Goal: Information Seeking & Learning: Learn about a topic

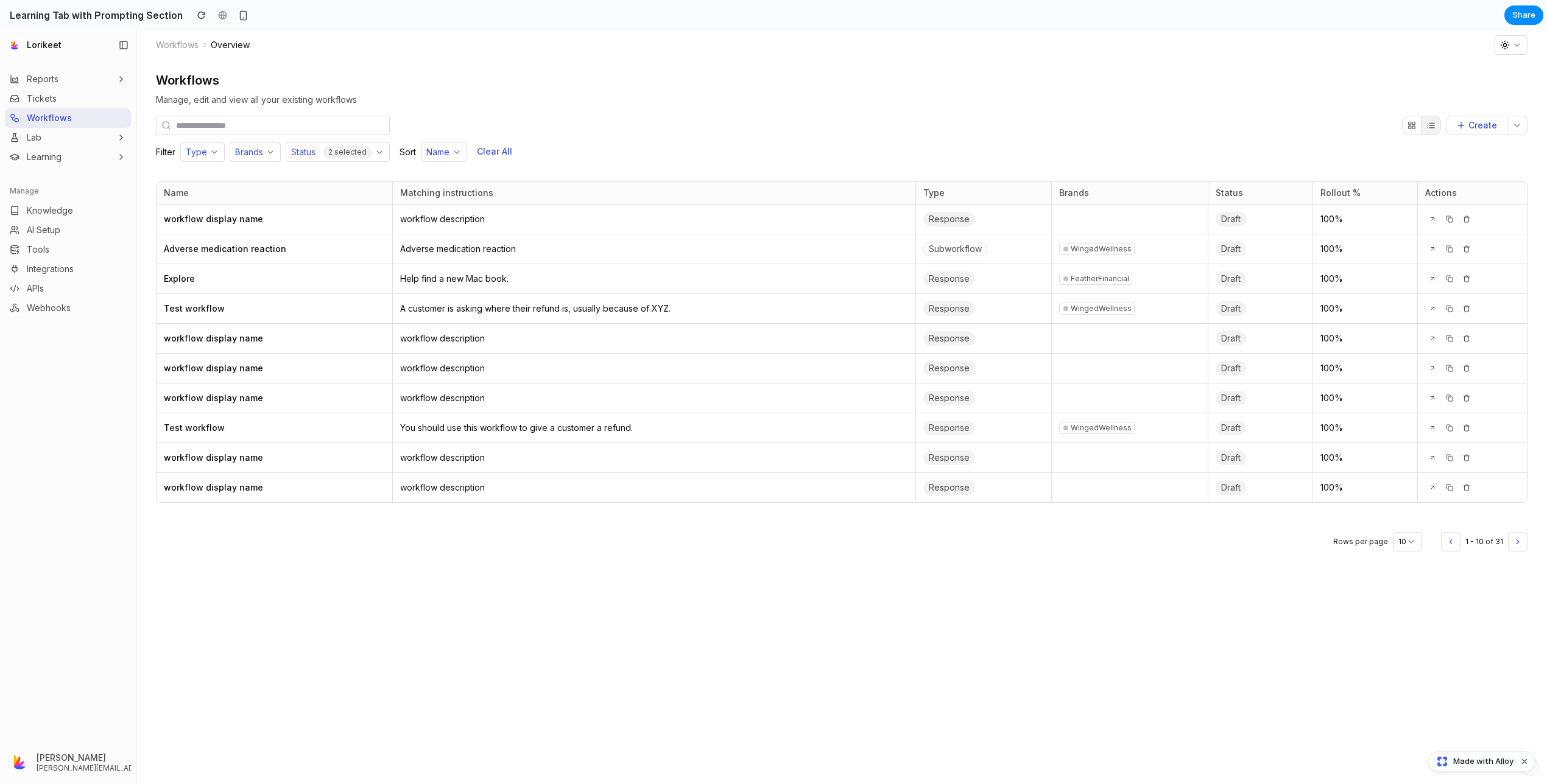
click at [110, 83] on button "Reports" at bounding box center [68, 79] width 126 height 20
click at [83, 98] on link "Tickets" at bounding box center [68, 98] width 126 height 20
click at [66, 158] on button "Learning" at bounding box center [68, 157] width 126 height 20
click at [61, 227] on span "Knowledge" at bounding box center [50, 232] width 46 height 12
click at [61, 182] on span "Prompting" at bounding box center [44, 179] width 41 height 12
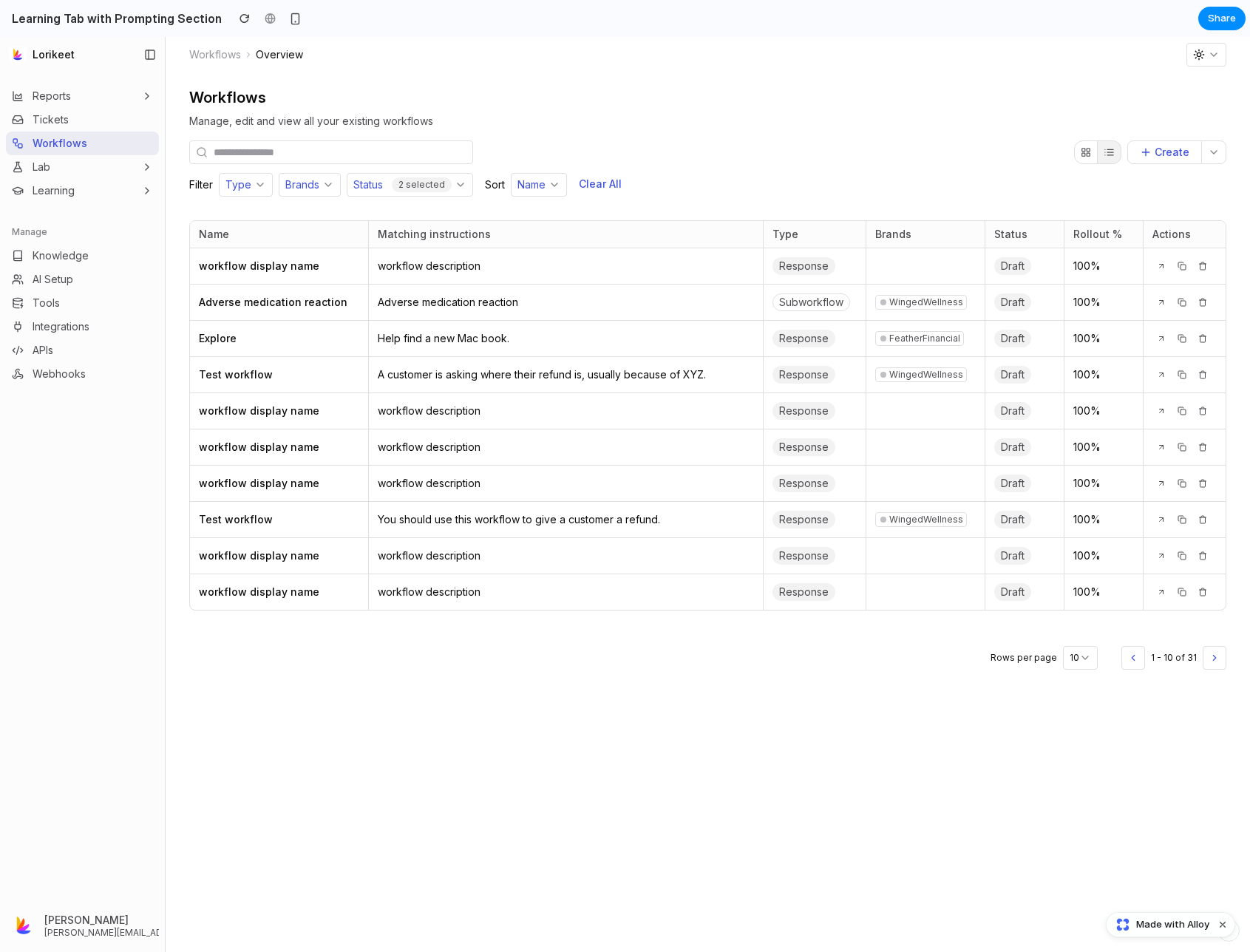
click at [83, 198] on button "Learning" at bounding box center [82, 190] width 153 height 24
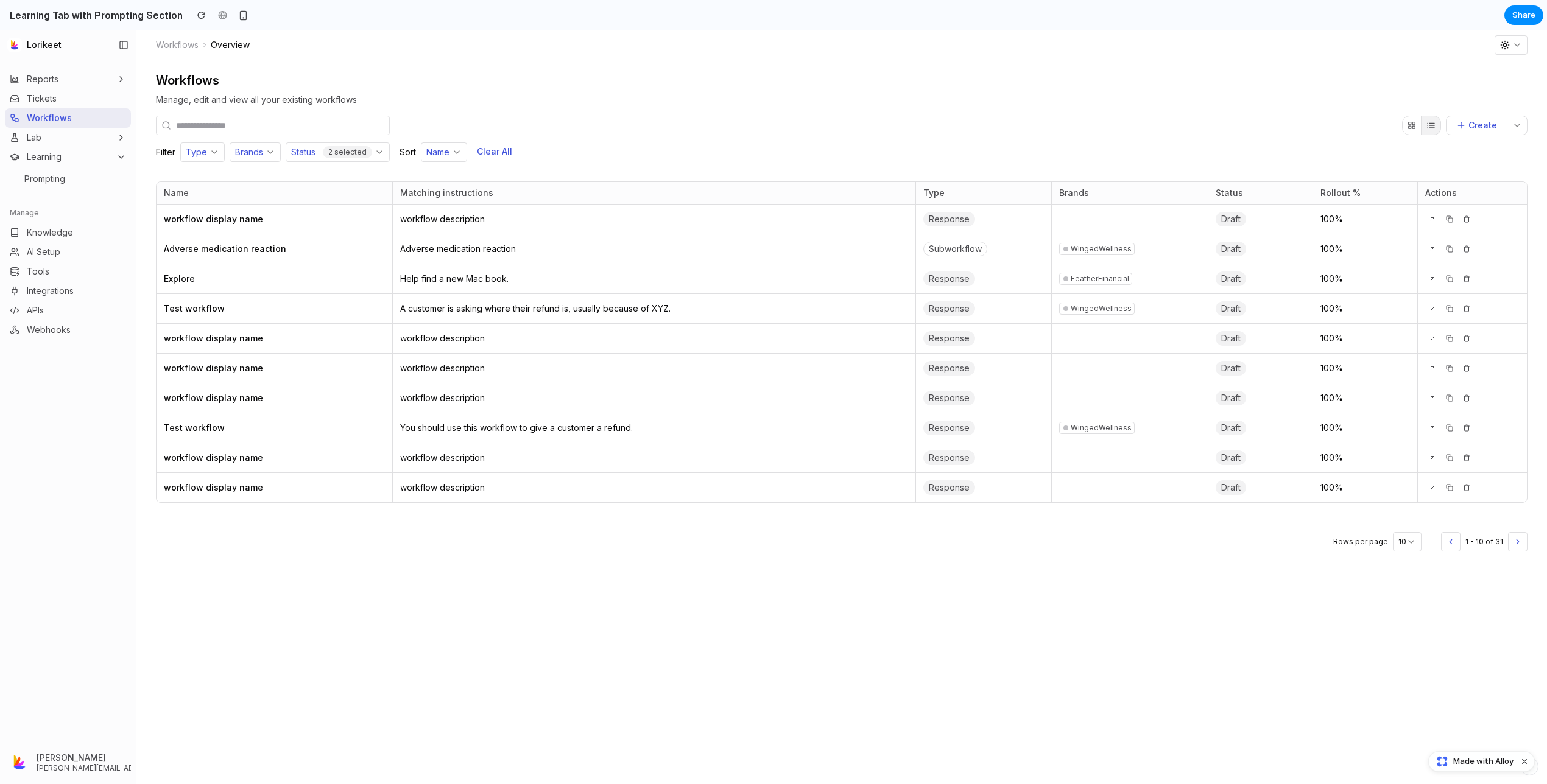
click at [40, 177] on span "Prompting" at bounding box center [44, 179] width 41 height 12
